Goal: Task Accomplishment & Management: Understand process/instructions

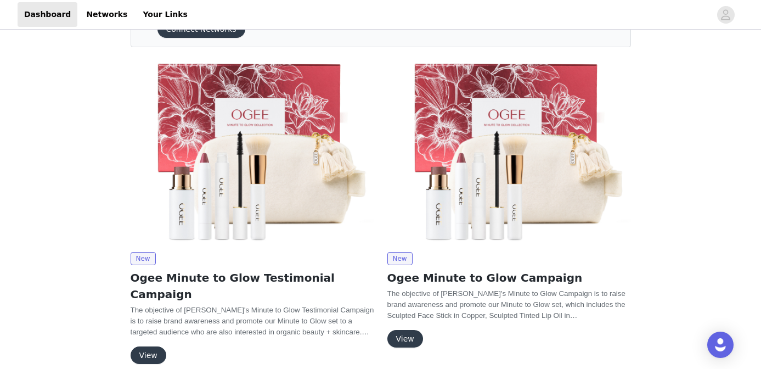
scroll to position [183, 0]
click at [156, 346] on button "View" at bounding box center [149, 355] width 36 height 18
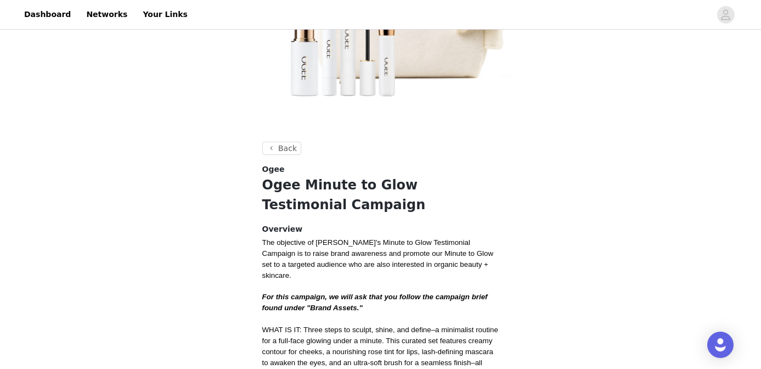
scroll to position [314, 0]
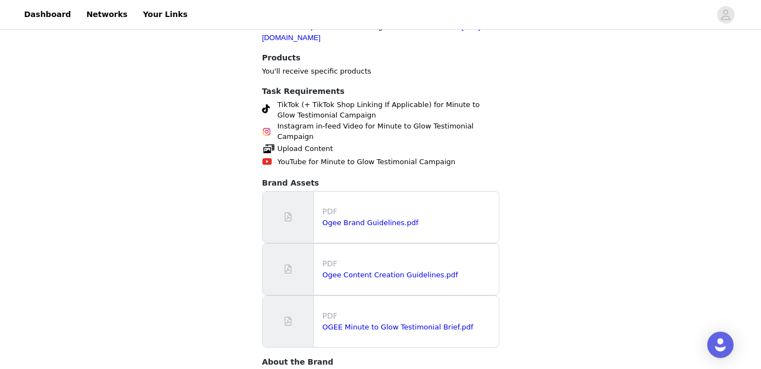
scroll to position [1408, 0]
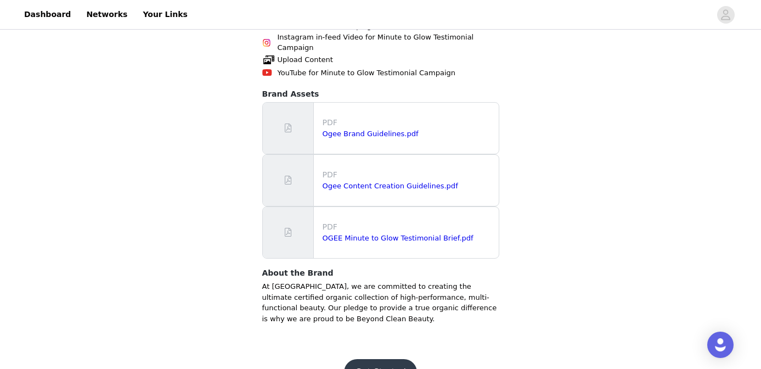
click at [399, 359] on button "Get Started" at bounding box center [380, 372] width 73 height 26
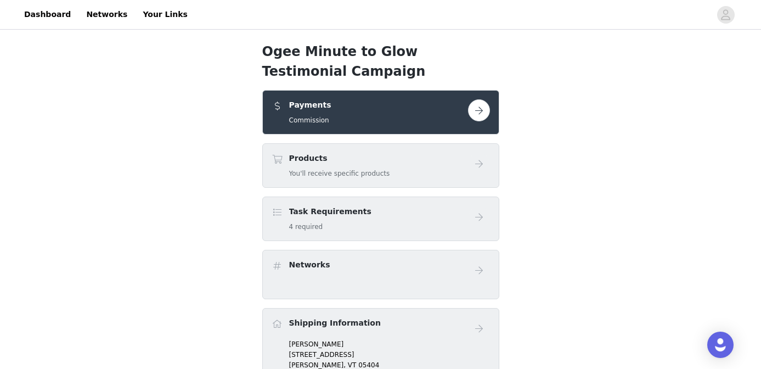
scroll to position [267, 0]
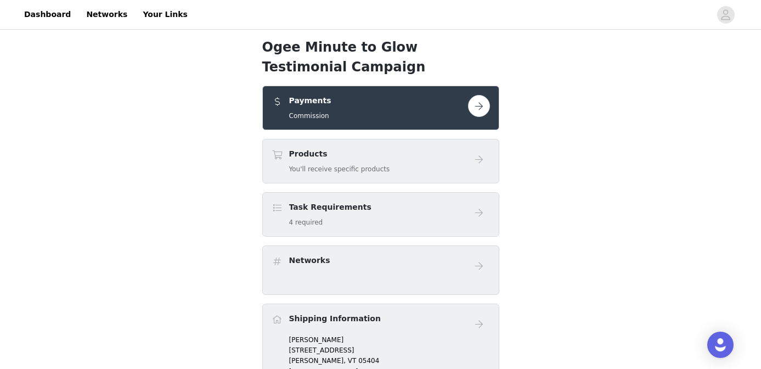
click at [483, 106] on button "button" at bounding box center [479, 106] width 22 height 22
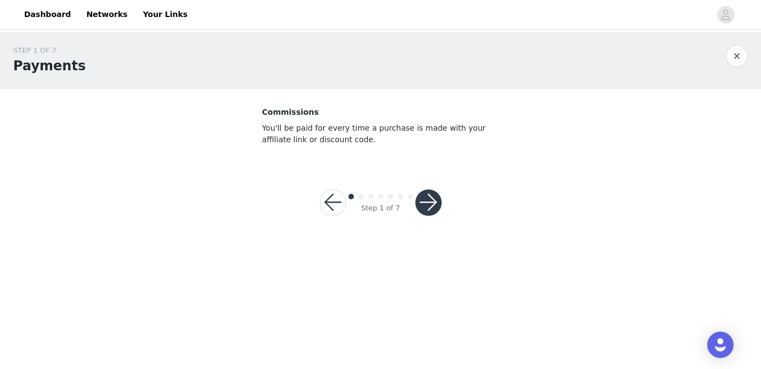
click at [427, 200] on button "button" at bounding box center [428, 202] width 26 height 26
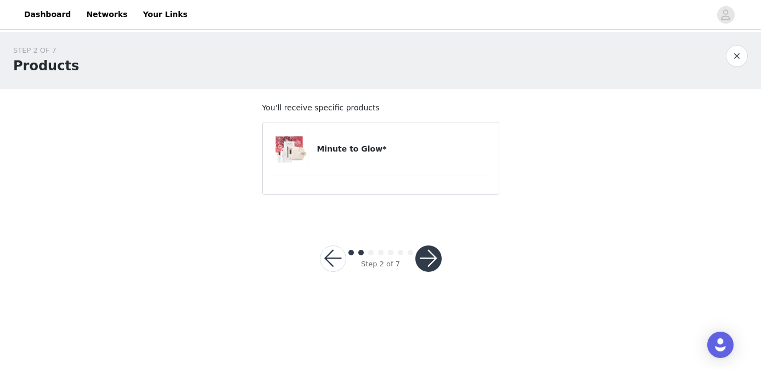
click at [426, 251] on button "button" at bounding box center [428, 258] width 26 height 26
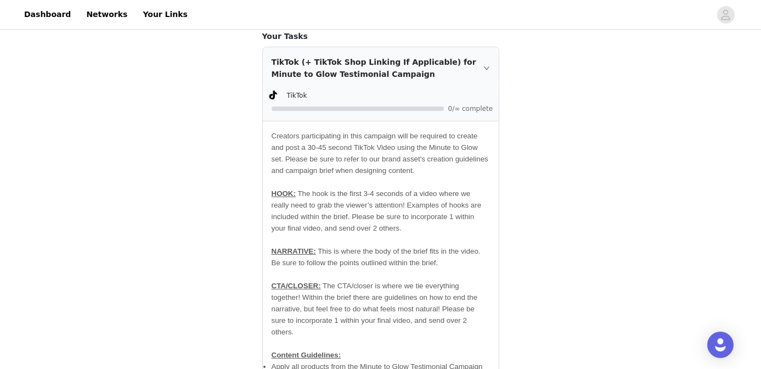
scroll to position [481, 0]
